Goal: Transaction & Acquisition: Purchase product/service

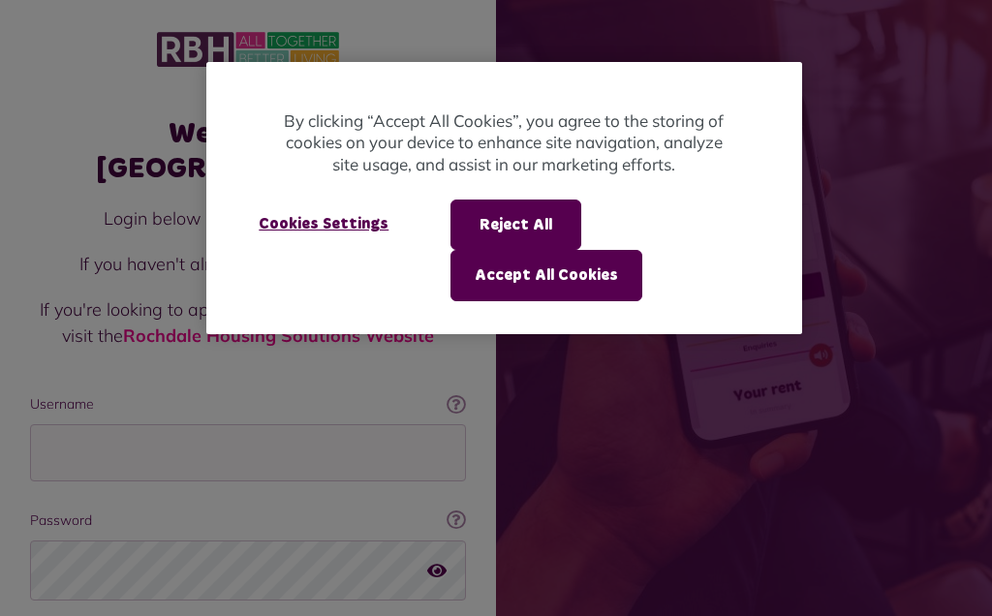
click at [603, 278] on button "Accept All Cookies" at bounding box center [546, 275] width 192 height 50
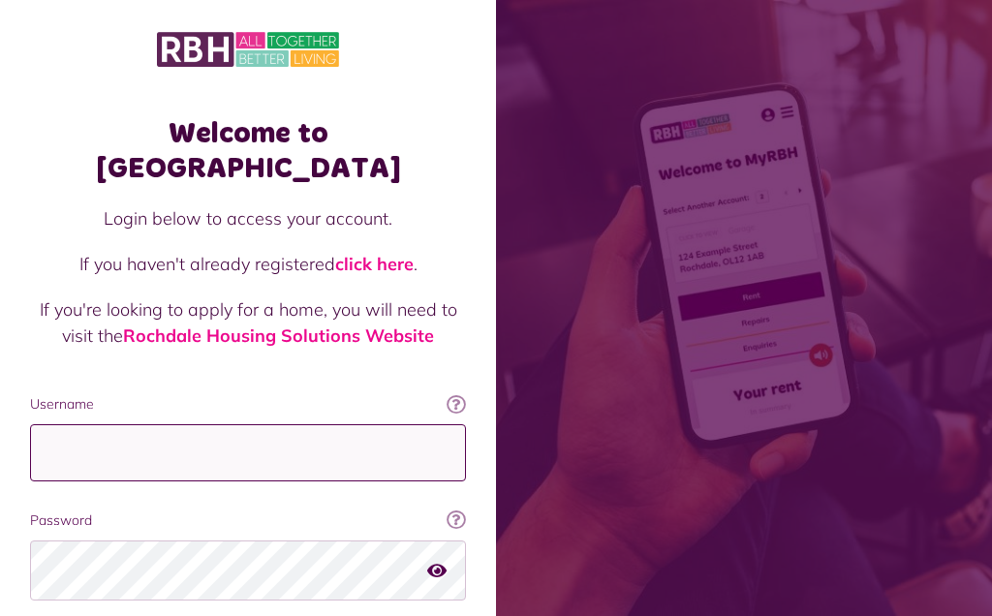
click at [187, 424] on input "Username" at bounding box center [248, 452] width 436 height 57
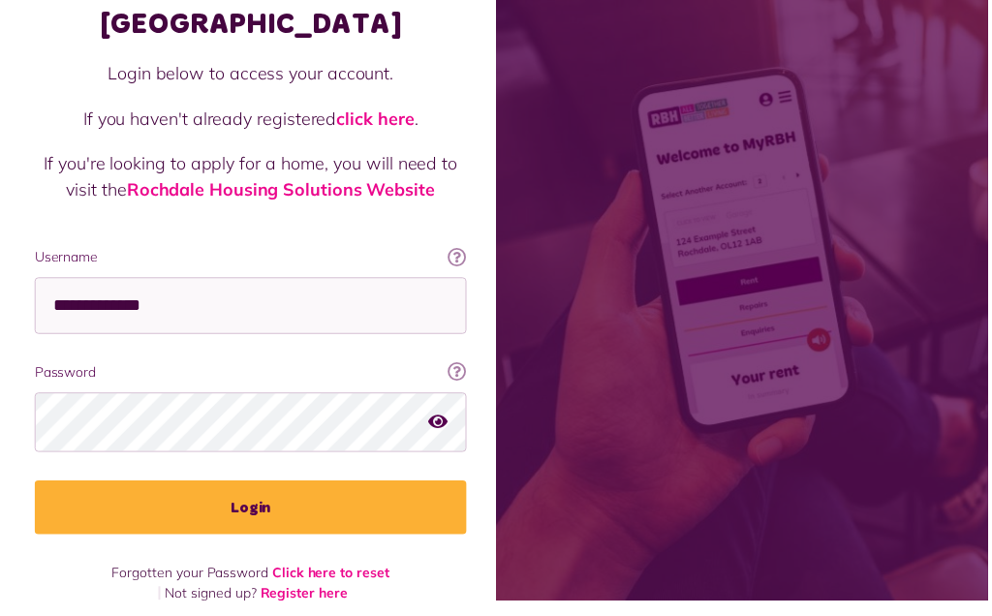
scroll to position [135, 0]
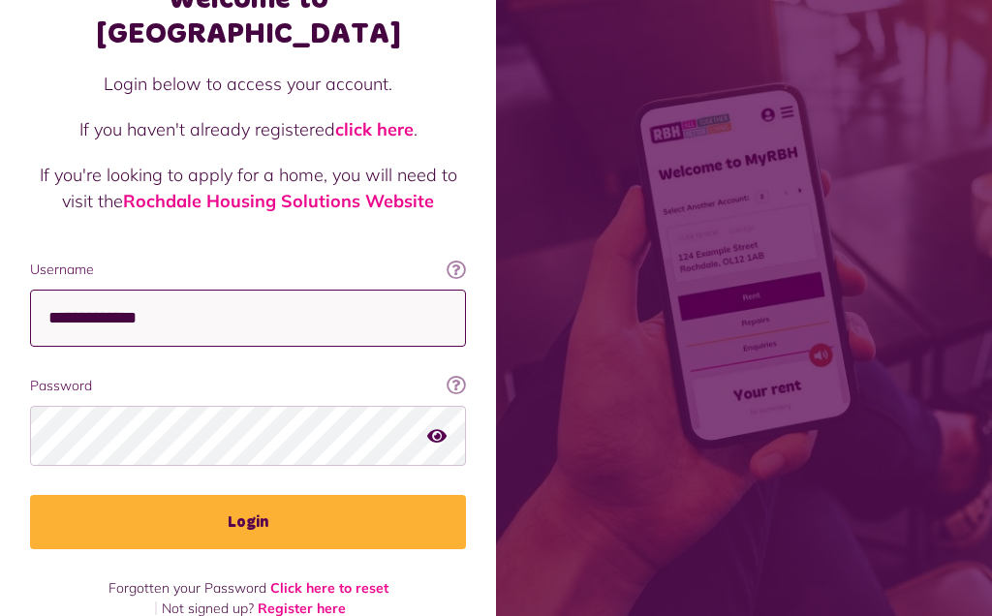
type input "**********"
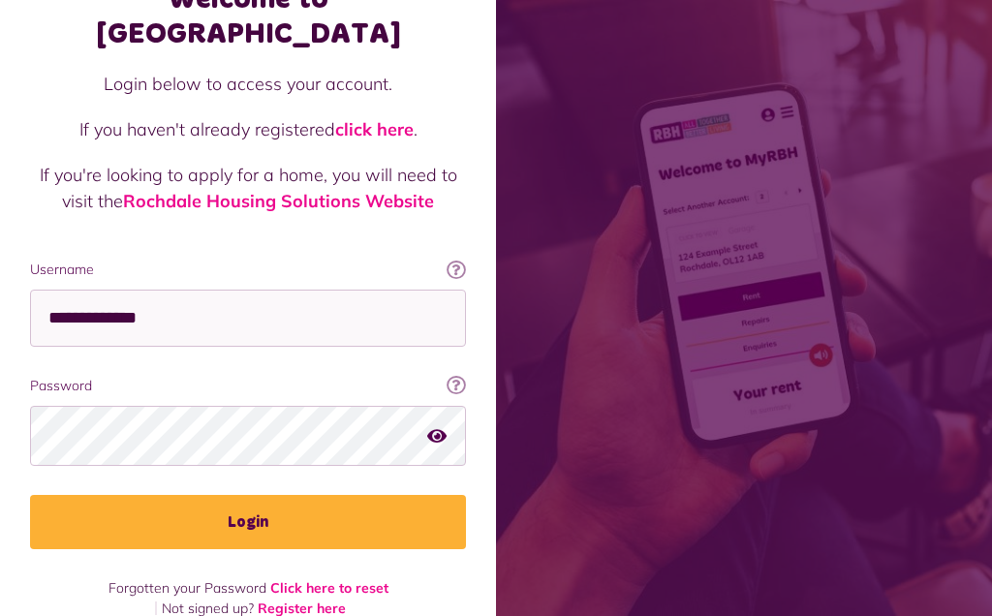
click at [305, 495] on button "Login" at bounding box center [248, 522] width 436 height 54
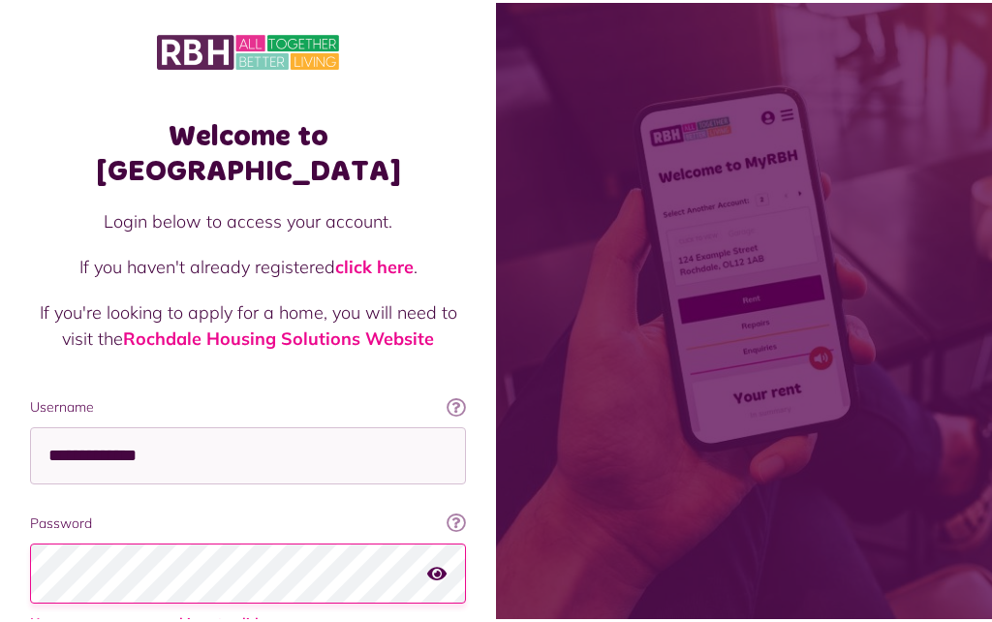
scroll to position [63, 0]
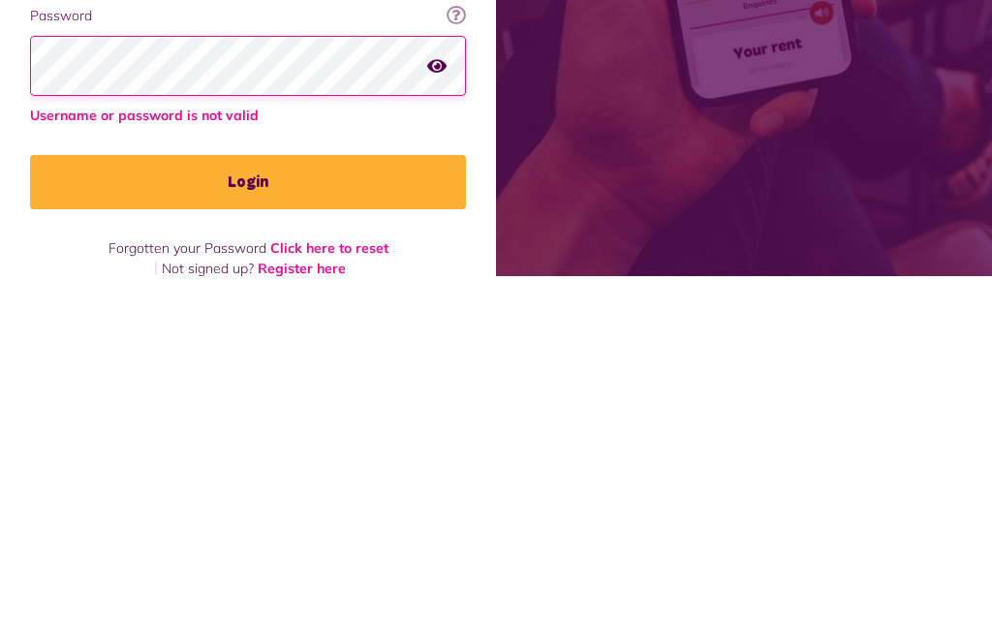
click at [319, 501] on button "Login" at bounding box center [248, 528] width 436 height 54
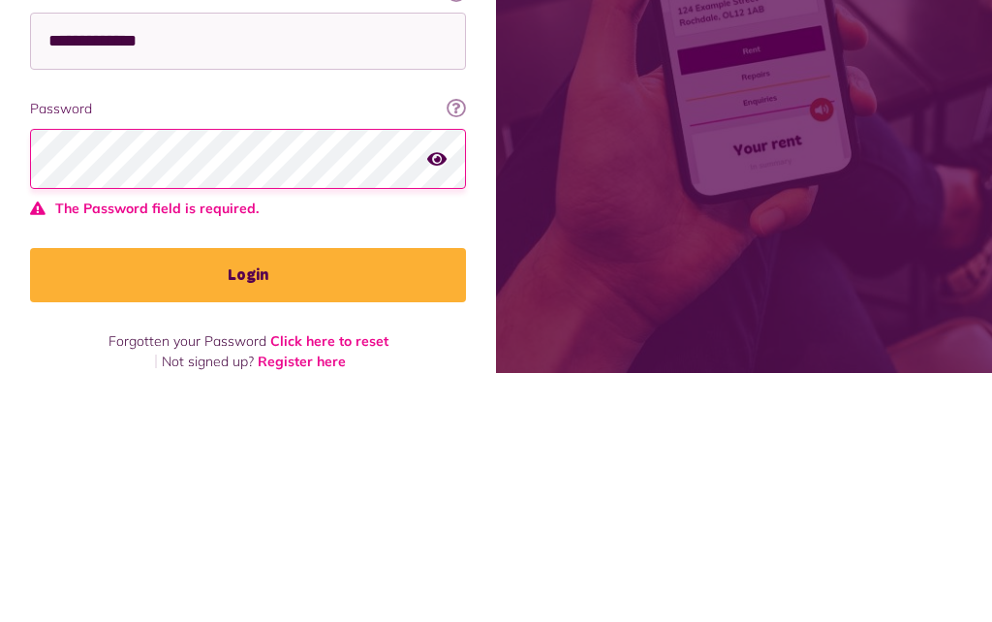
scroll to position [159, 0]
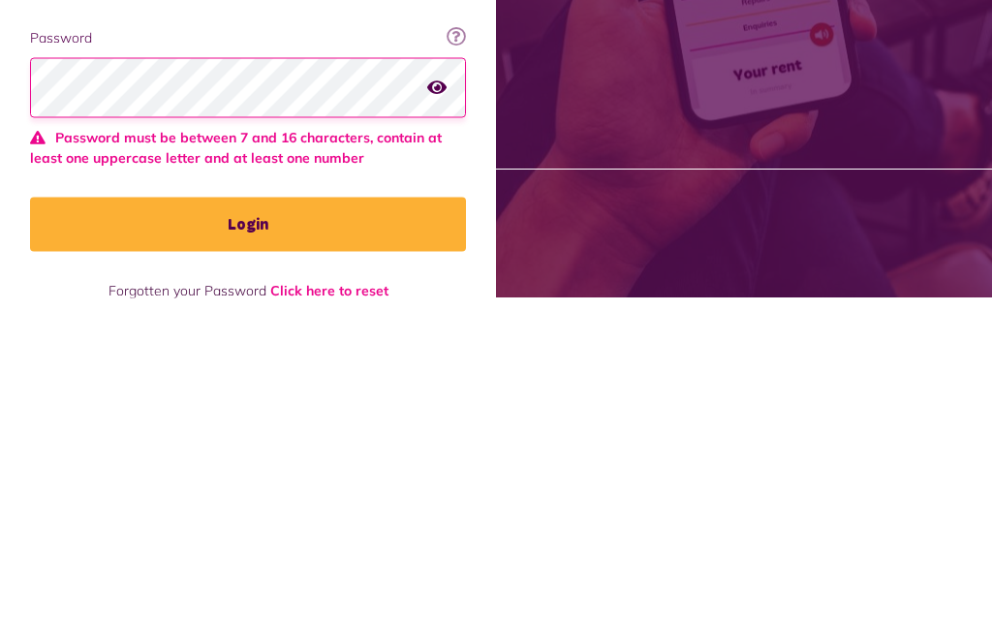
click at [374, 521] on button "Login" at bounding box center [248, 548] width 436 height 54
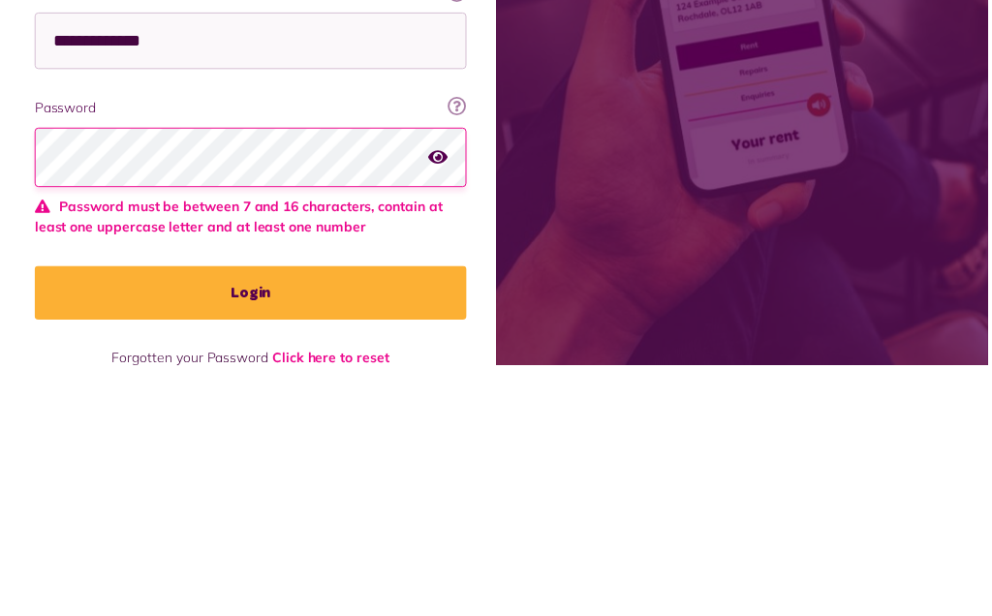
scroll to position [185, 0]
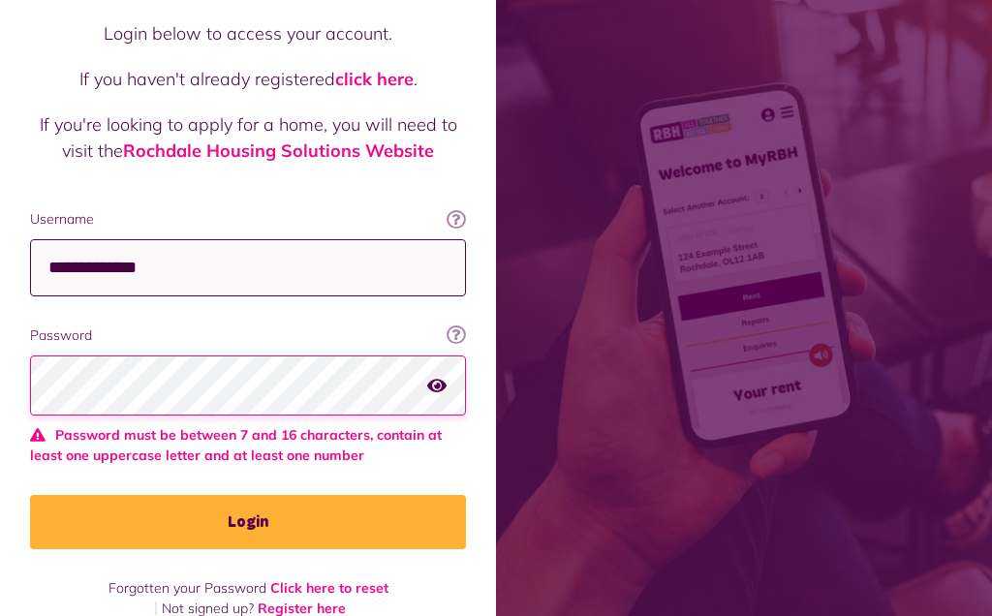
type input "**********"
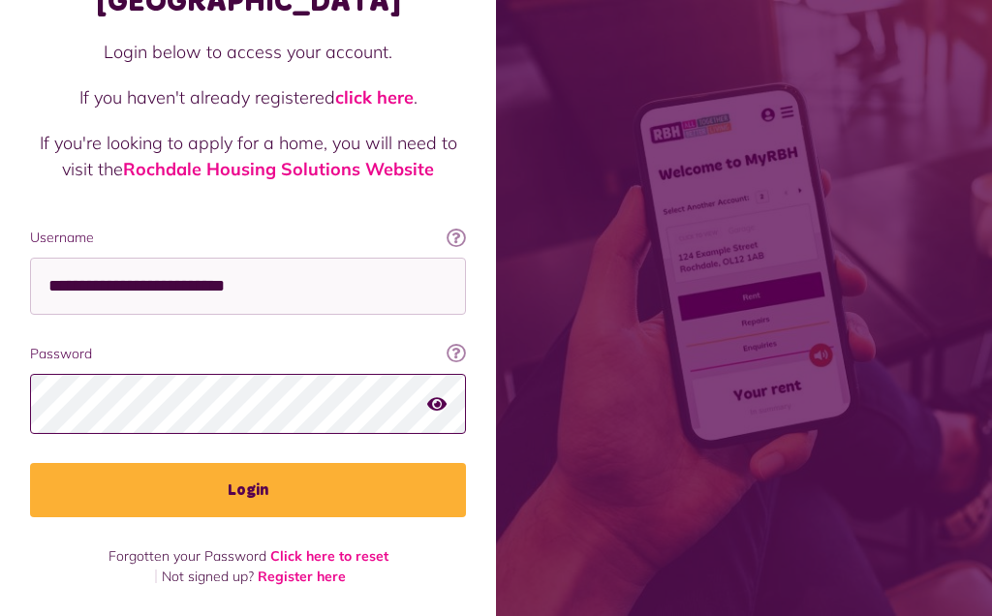
scroll to position [135, 0]
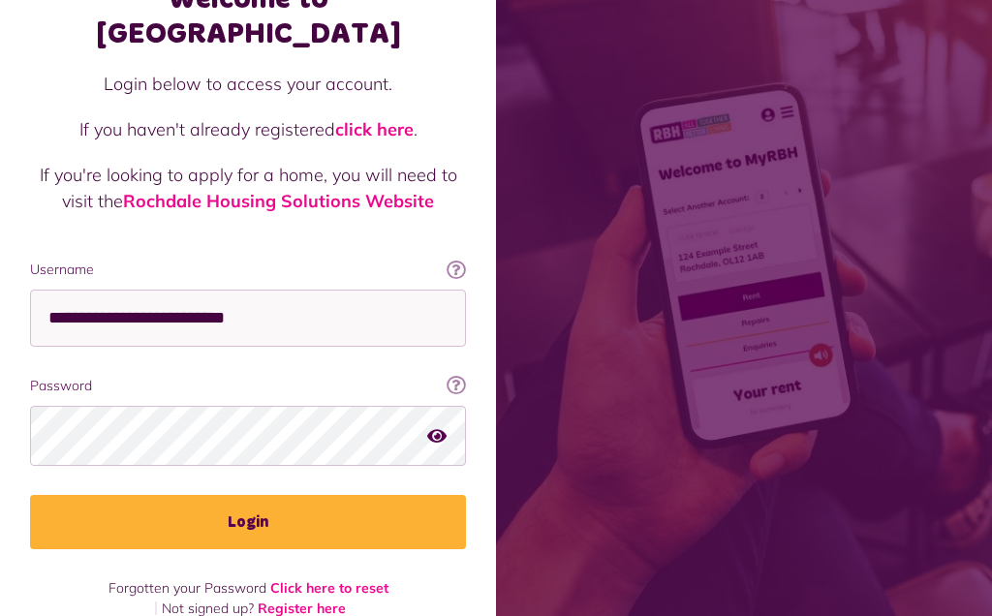
click at [329, 456] on fieldset "**********" at bounding box center [248, 405] width 436 height 290
click at [252, 495] on button "Login" at bounding box center [248, 522] width 436 height 54
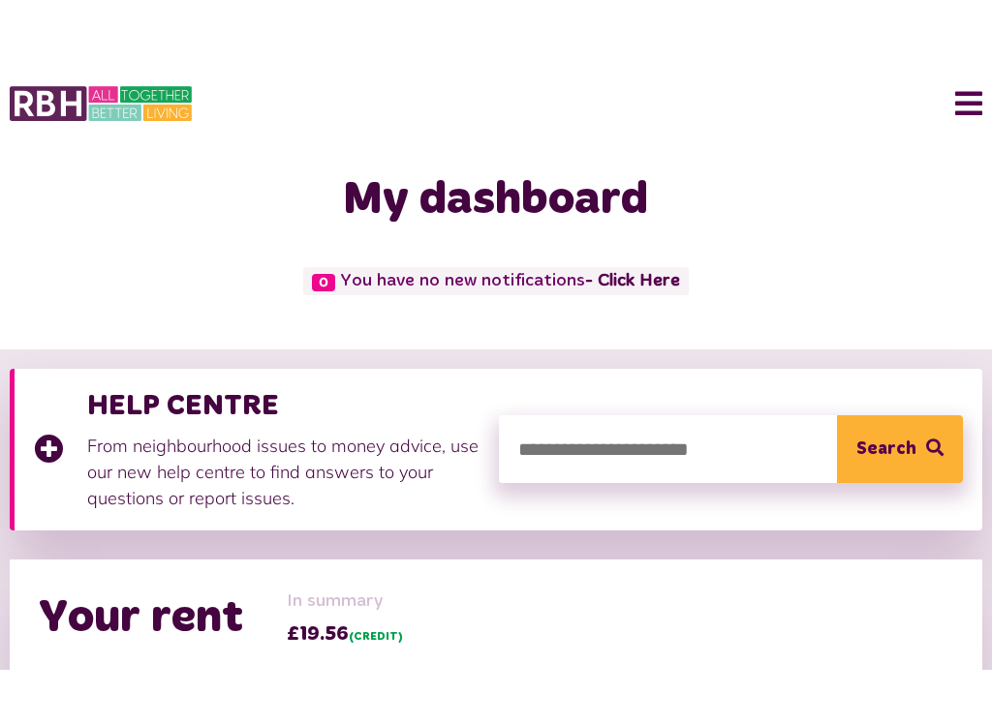
scroll to position [296, 0]
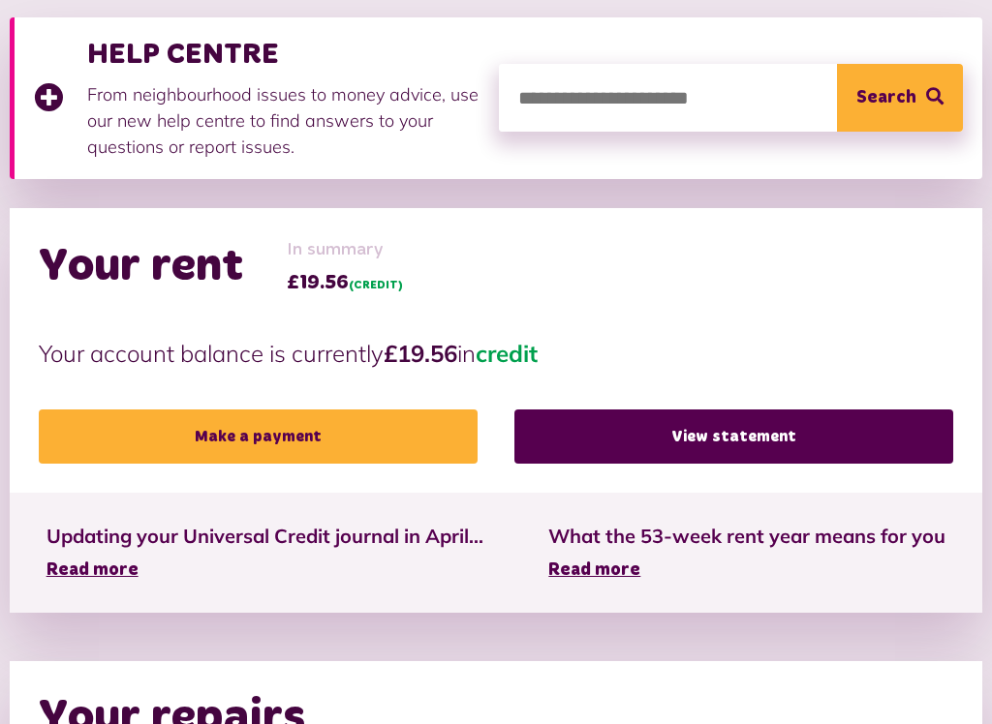
click at [406, 435] on link "Make a payment" at bounding box center [258, 438] width 439 height 54
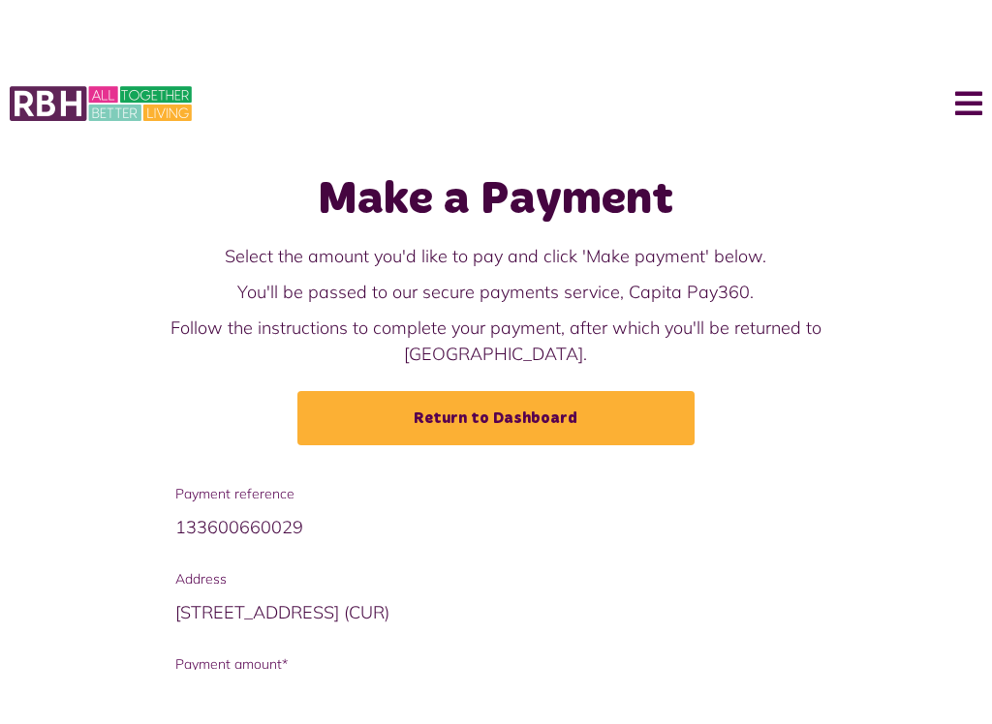
scroll to position [154, 0]
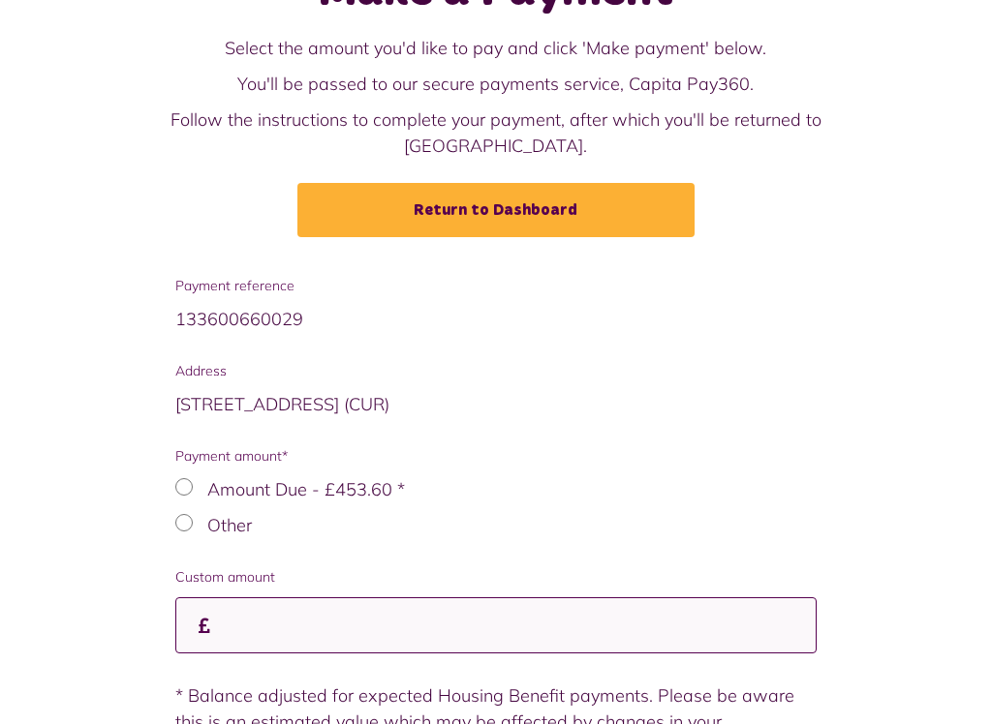
click at [256, 599] on input "Custom amount" at bounding box center [496, 625] width 642 height 57
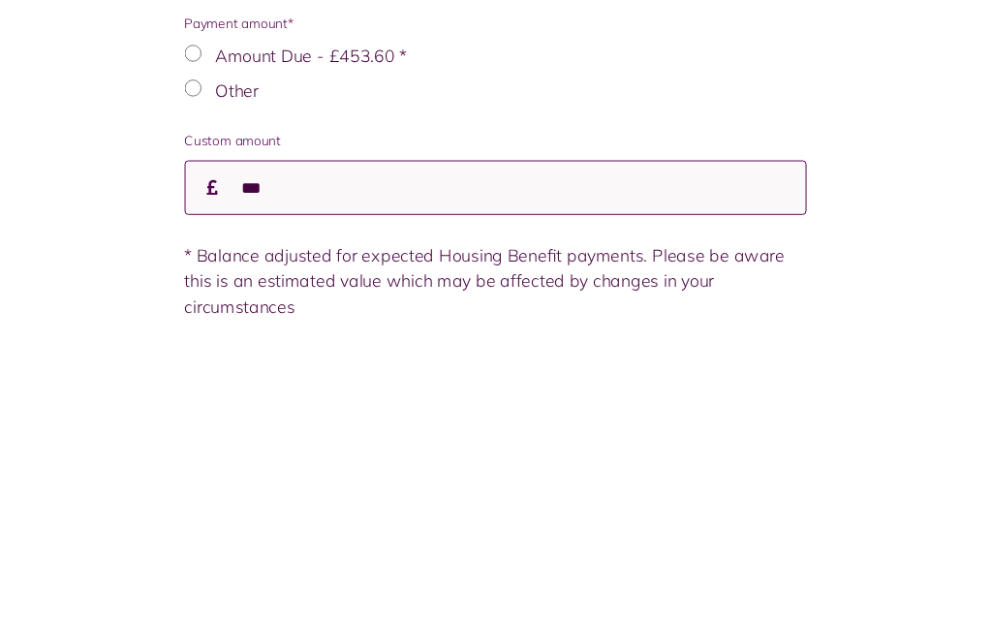
scroll to position [376, 0]
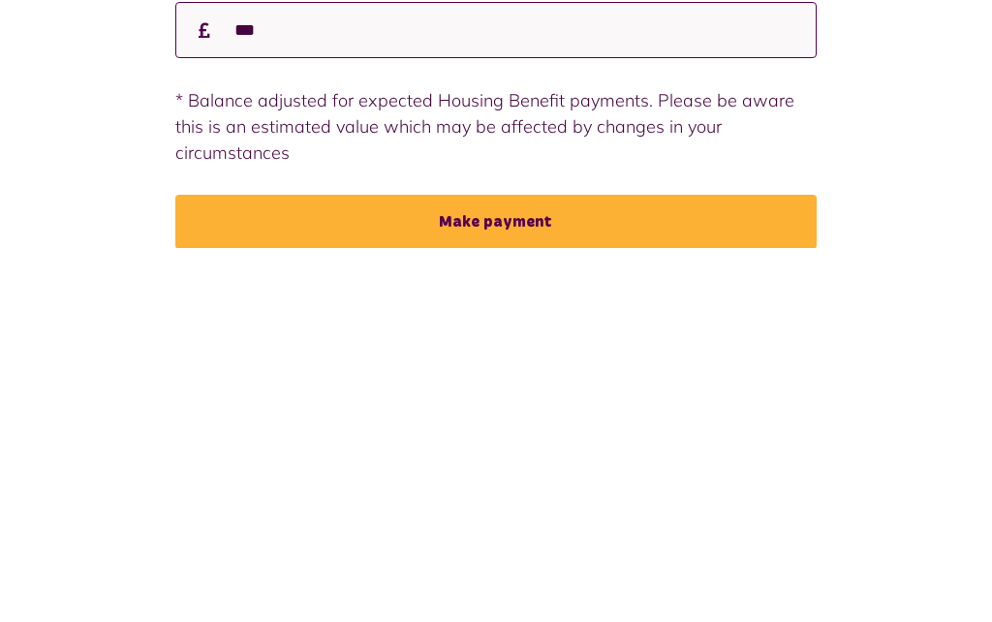
type input "***"
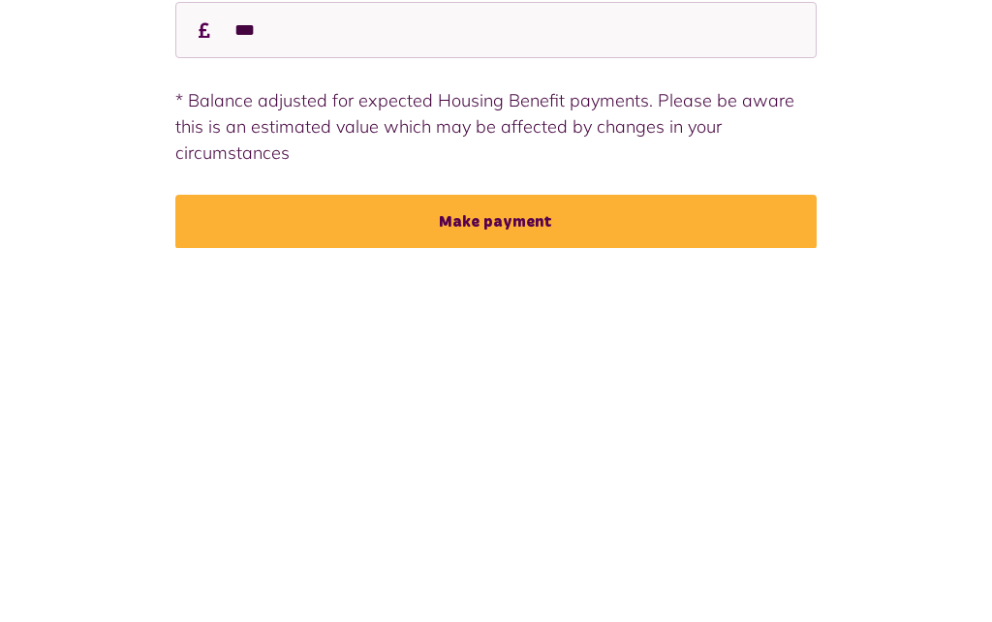
click at [582, 568] on button "Make payment" at bounding box center [496, 595] width 642 height 54
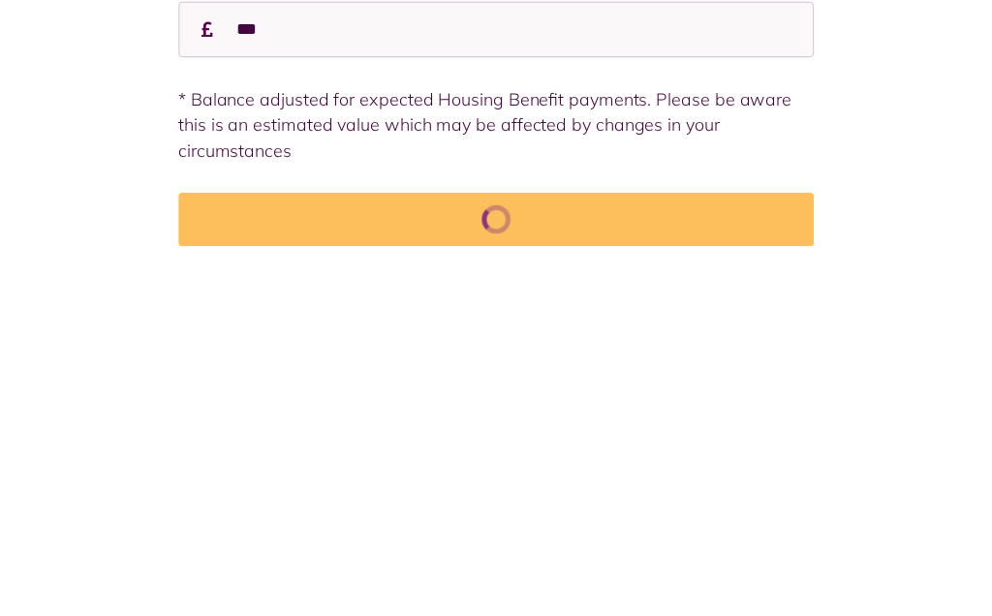
scroll to position [382, 0]
